Goal: Information Seeking & Learning: Check status

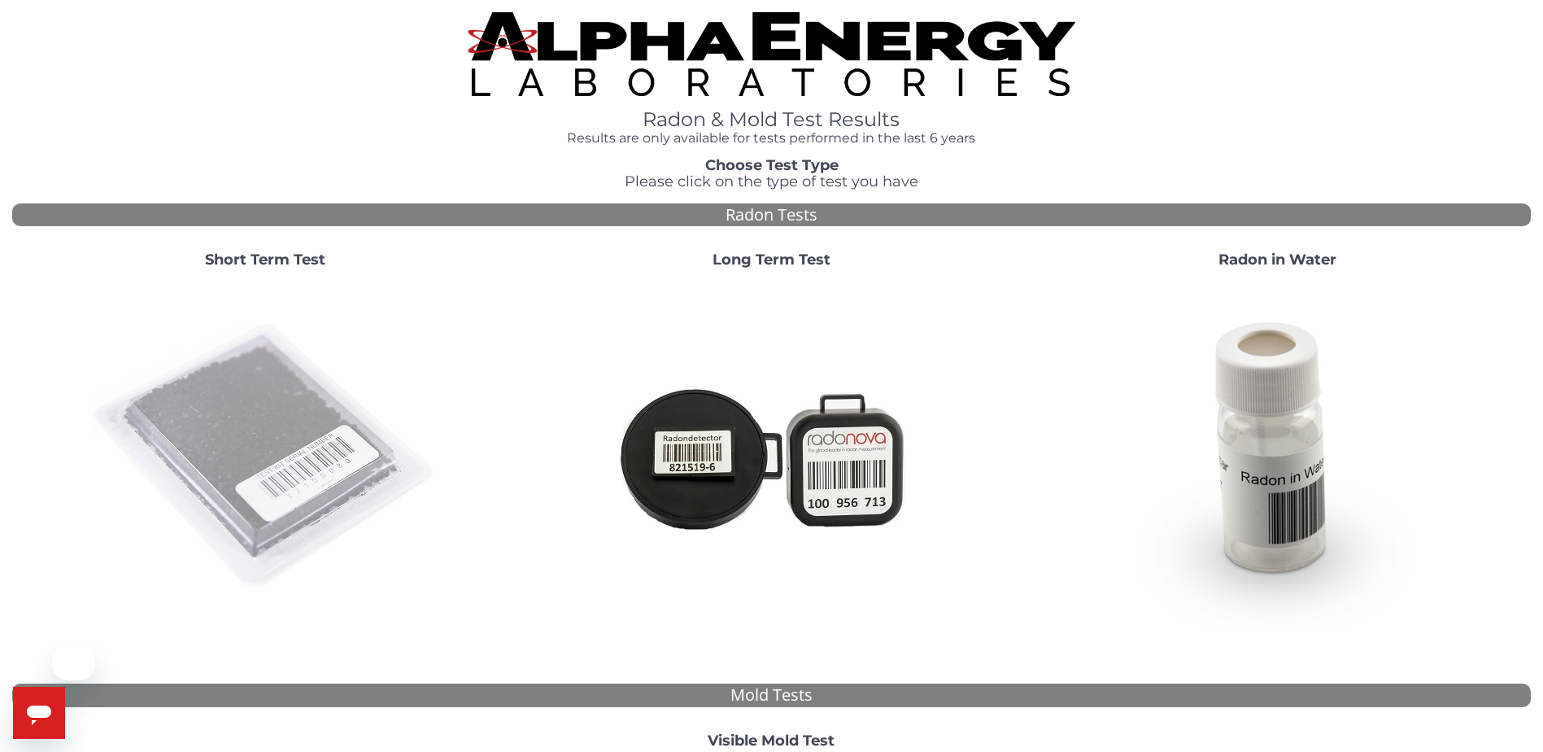
click at [269, 378] on img at bounding box center [265, 456] width 350 height 350
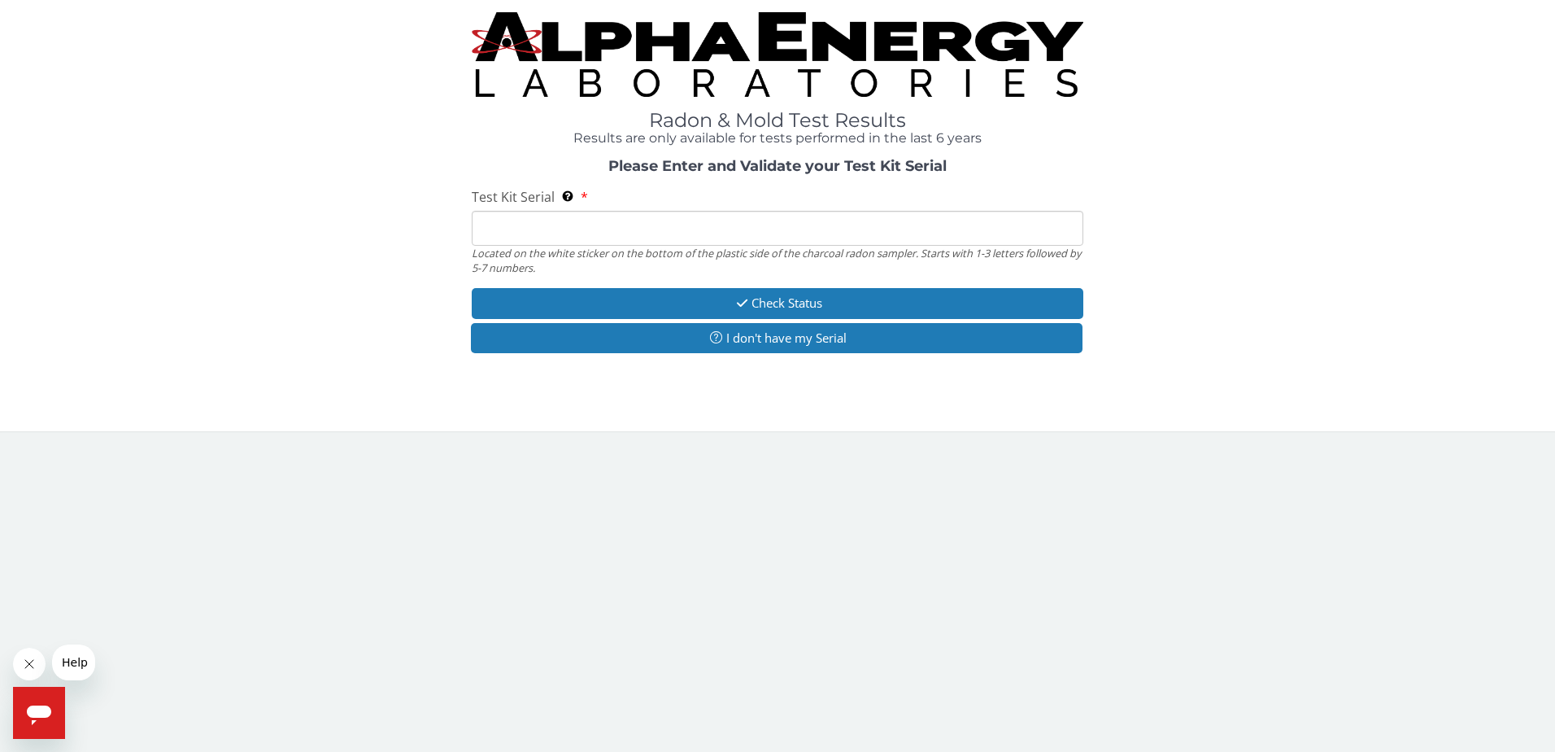
click at [687, 239] on input "Test Kit Serial Located on the white sticker on the bottom of the plastic side …" at bounding box center [778, 228] width 613 height 35
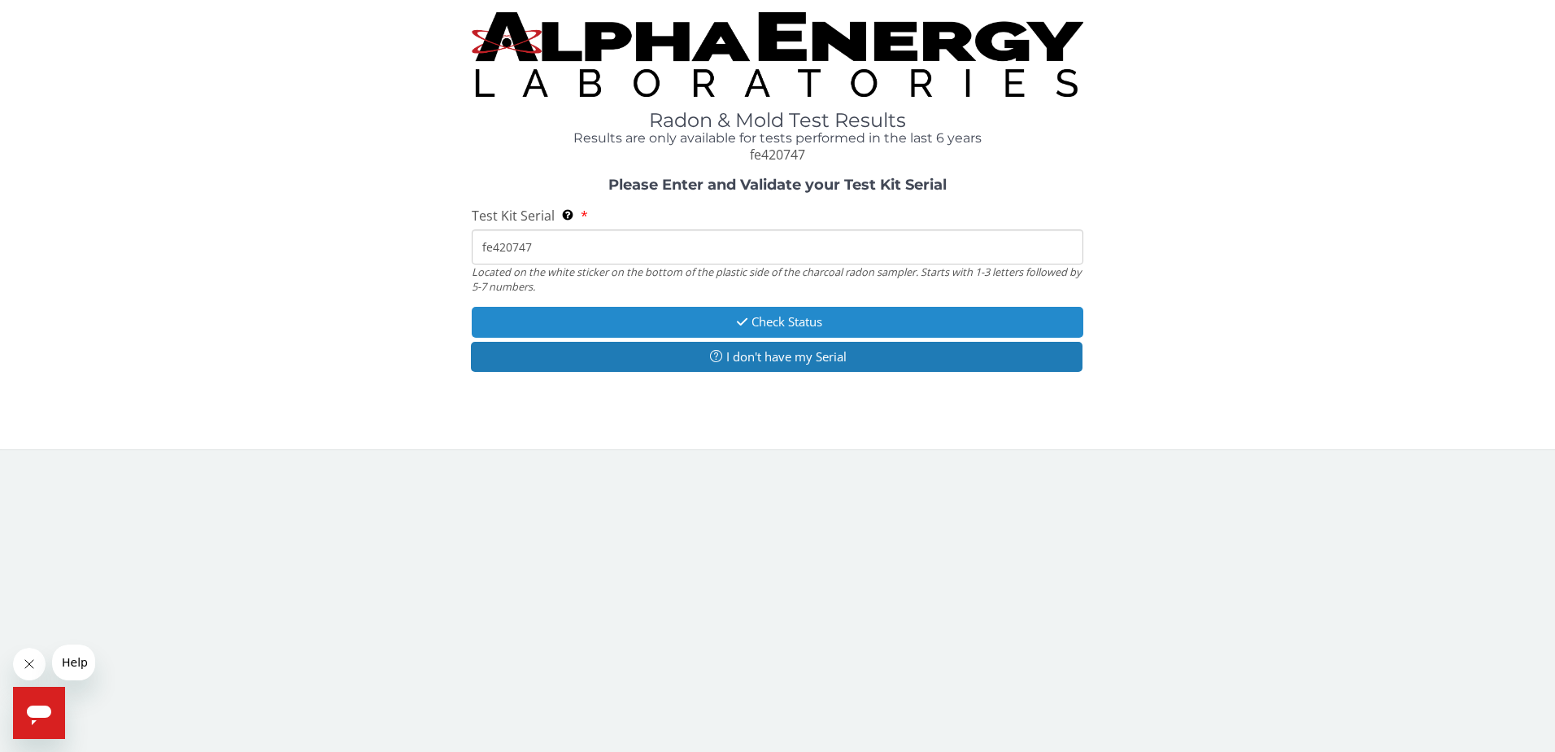
type input "fe420747"
click at [713, 319] on button "Check Status" at bounding box center [778, 322] width 613 height 30
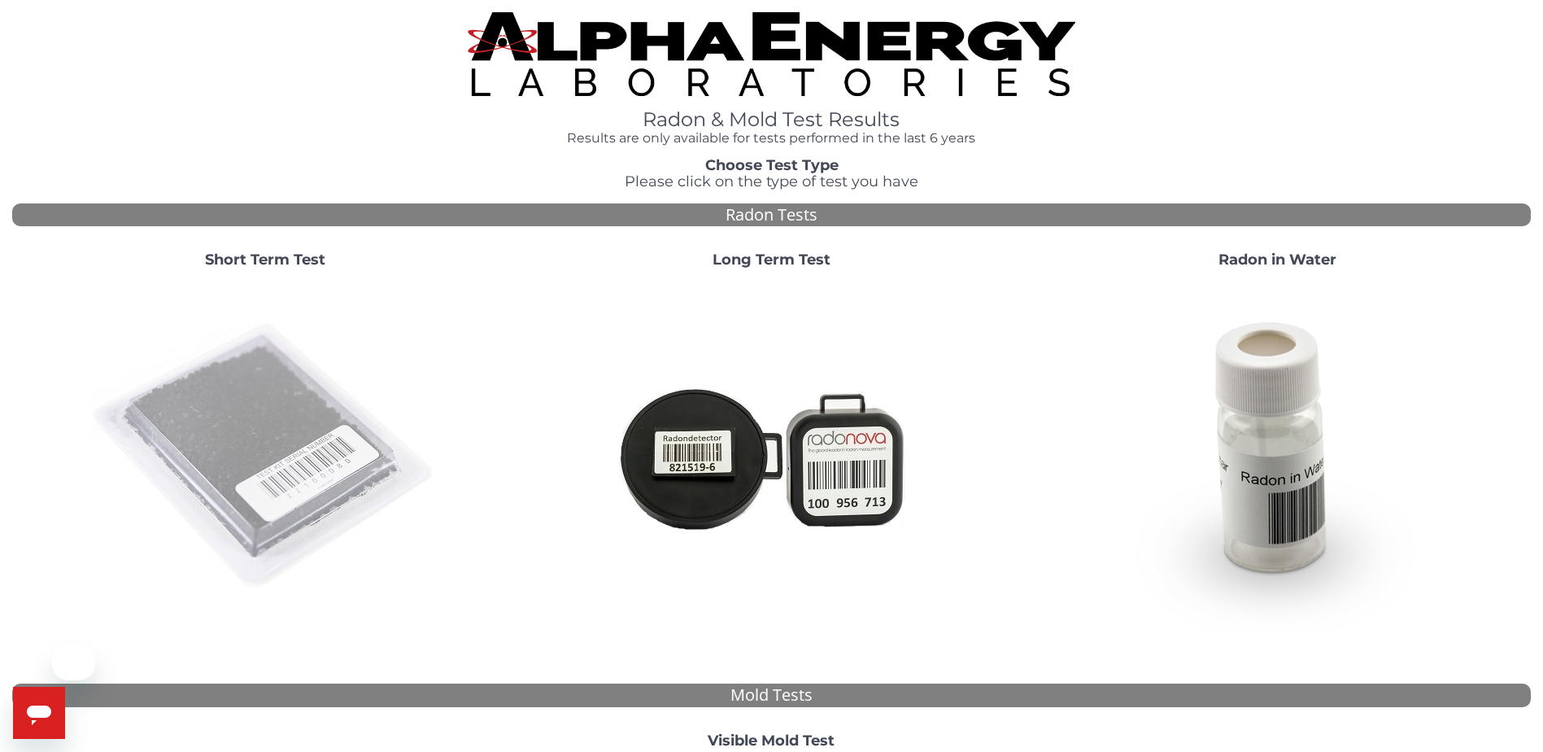
click at [178, 432] on img at bounding box center [265, 456] width 350 height 350
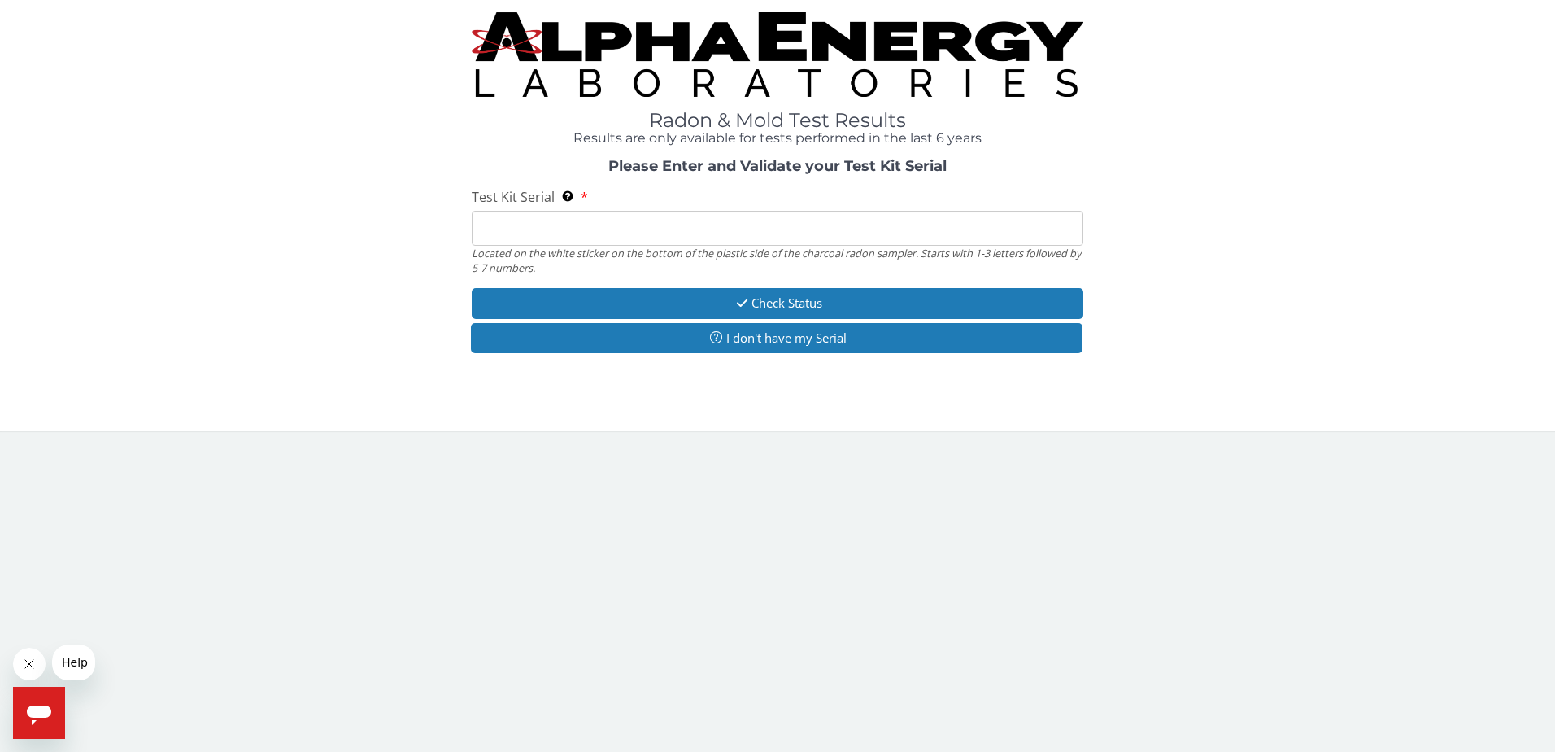
click at [578, 229] on input "Test Kit Serial Located on the white sticker on the bottom of the plastic side …" at bounding box center [778, 228] width 613 height 35
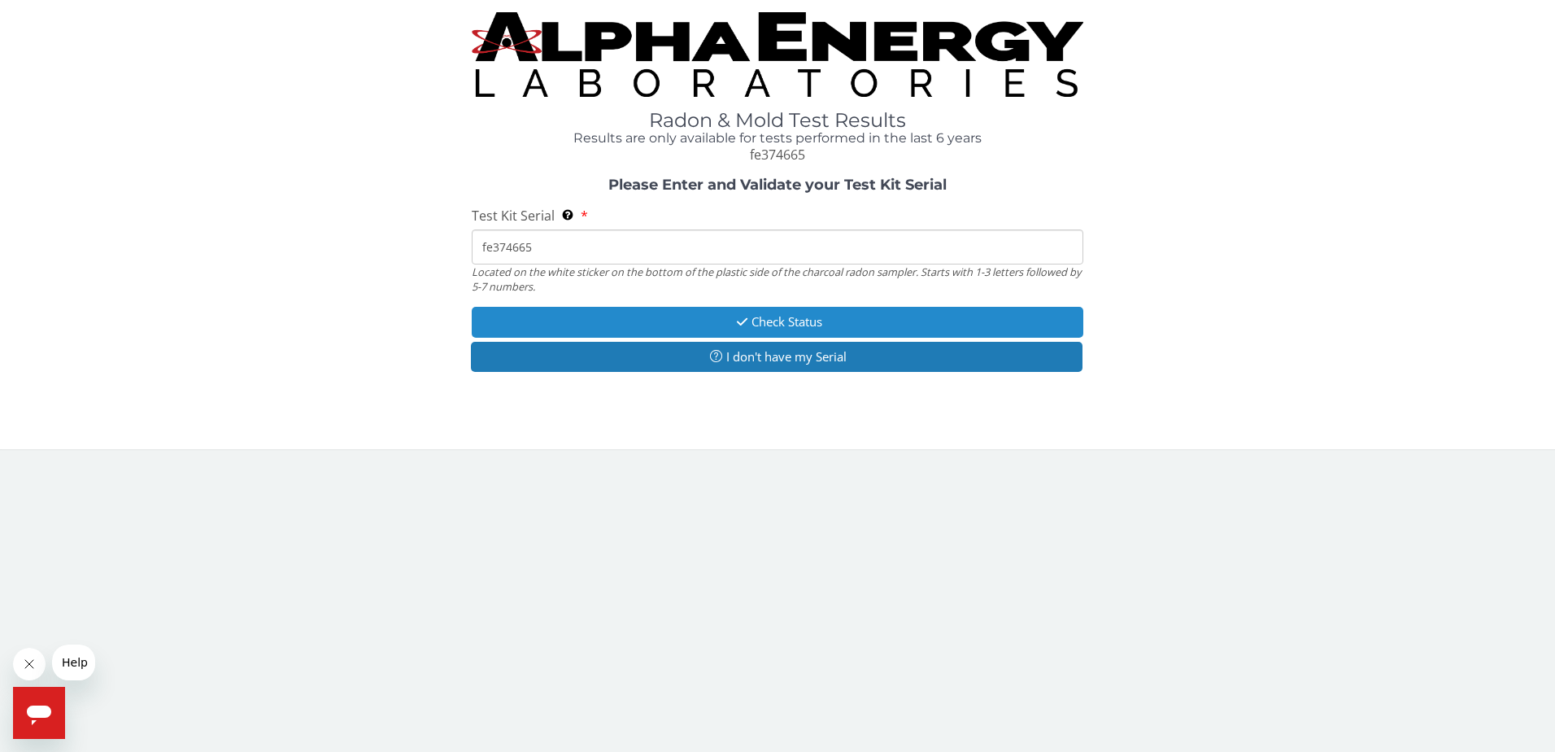
type input "fe374665"
click at [781, 312] on button "Check Status" at bounding box center [778, 322] width 613 height 30
